Goal: Information Seeking & Learning: Stay updated

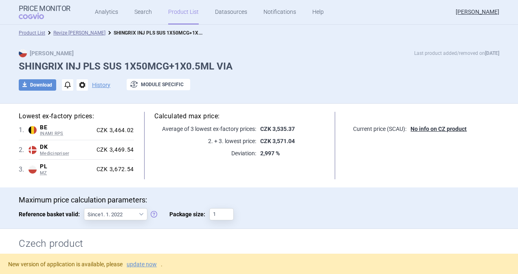
click at [409, 147] on div "Current price (SCAU): No info on CZ product" at bounding box center [422, 146] width 154 height 68
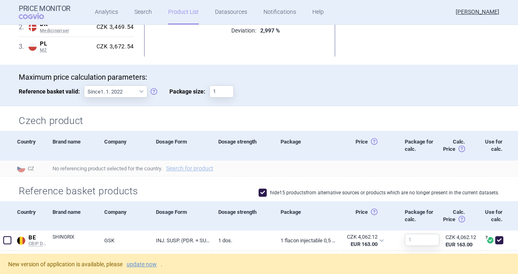
scroll to position [163, 0]
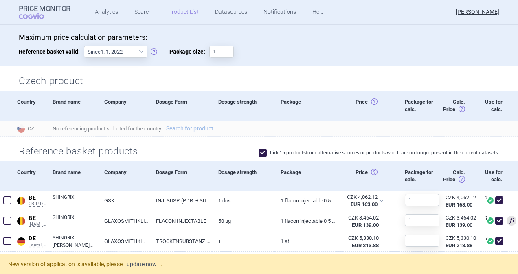
click at [149, 267] on link "update now" at bounding box center [142, 265] width 30 height 6
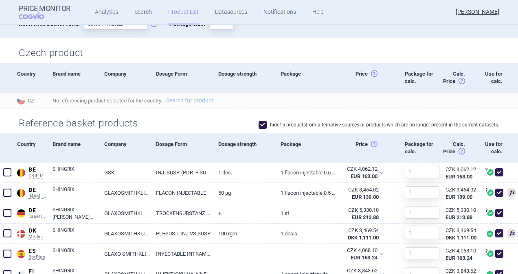
scroll to position [244, 0]
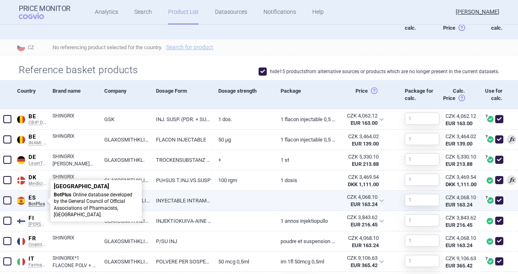
click at [31, 196] on span "ES" at bounding box center [37, 198] width 18 height 7
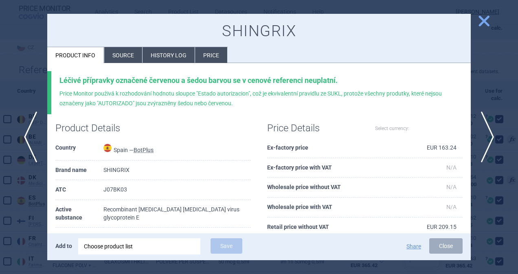
select select "EUR"
click at [114, 56] on li "Source" at bounding box center [123, 55] width 38 height 16
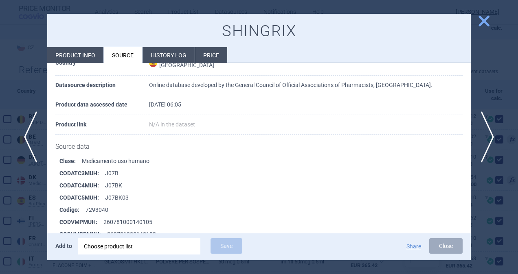
scroll to position [41, 0]
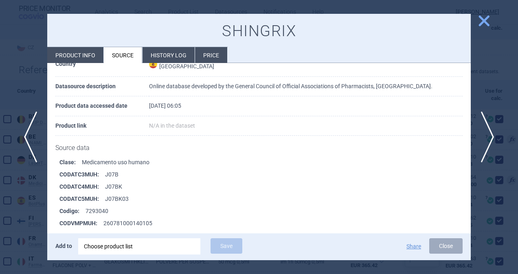
click at [484, 24] on span "close" at bounding box center [484, 21] width 14 height 14
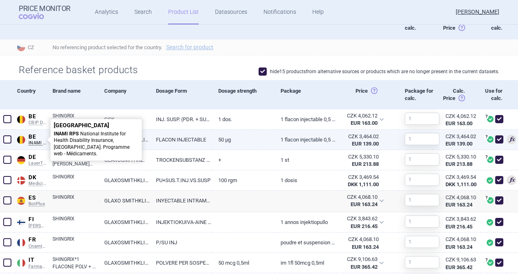
click at [31, 135] on span "BE" at bounding box center [37, 137] width 18 height 7
select select "EUR"
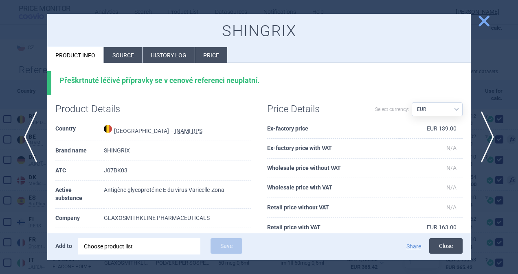
click at [448, 248] on button "Close" at bounding box center [445, 246] width 33 height 15
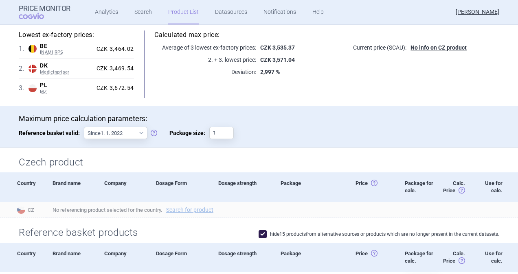
scroll to position [41, 0]
